Goal: Navigation & Orientation: Find specific page/section

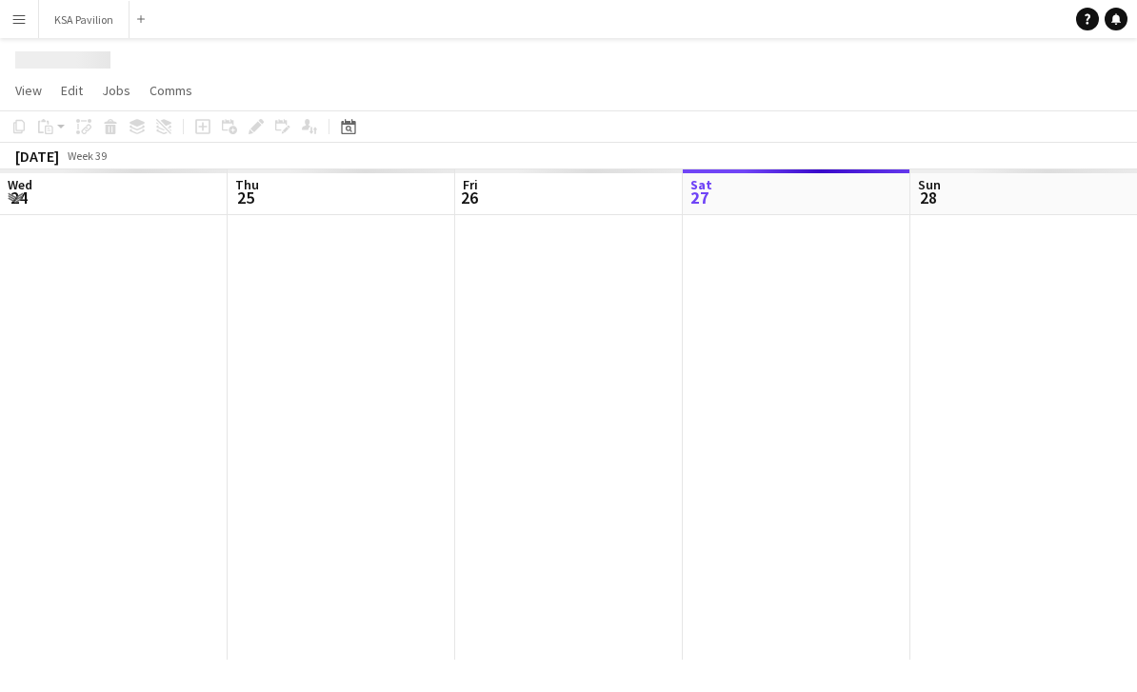
scroll to position [0, 455]
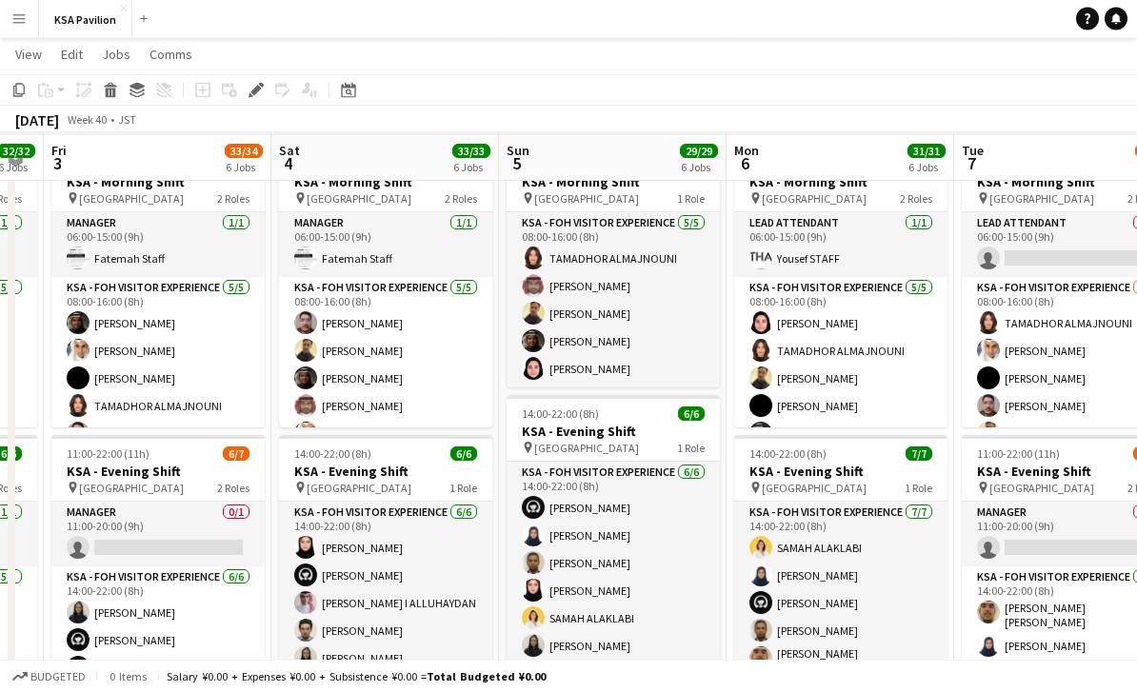
scroll to position [151, 0]
